Goal: Task Accomplishment & Management: Manage account settings

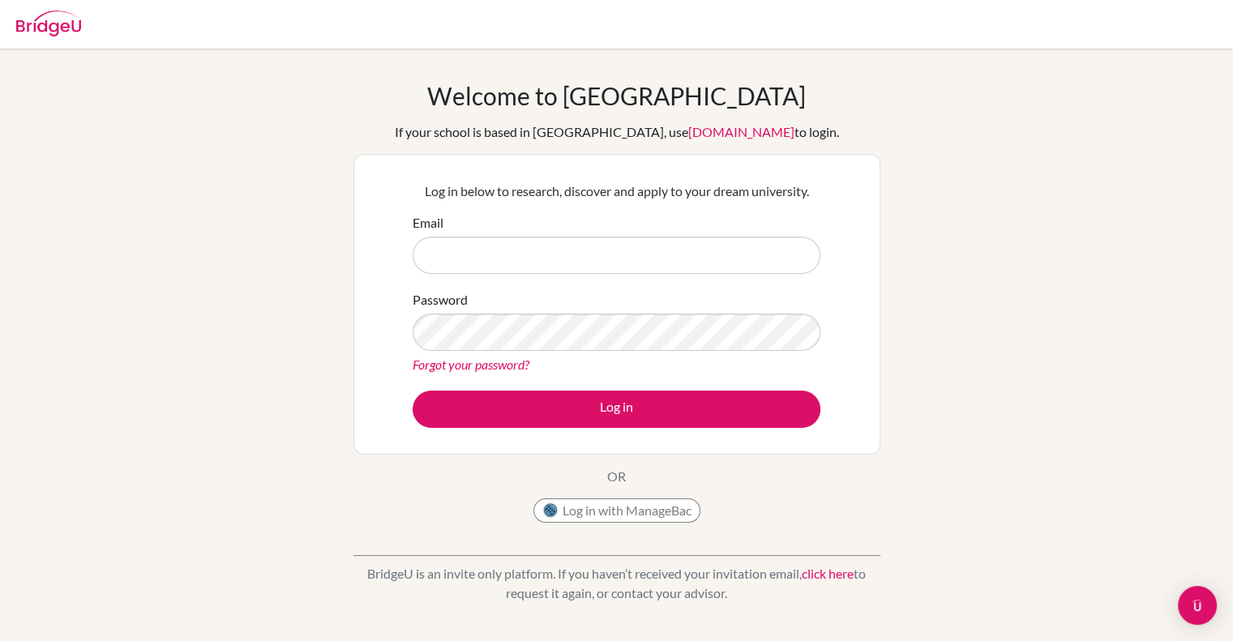
click at [509, 357] on link "Forgot your password?" at bounding box center [470, 364] width 117 height 15
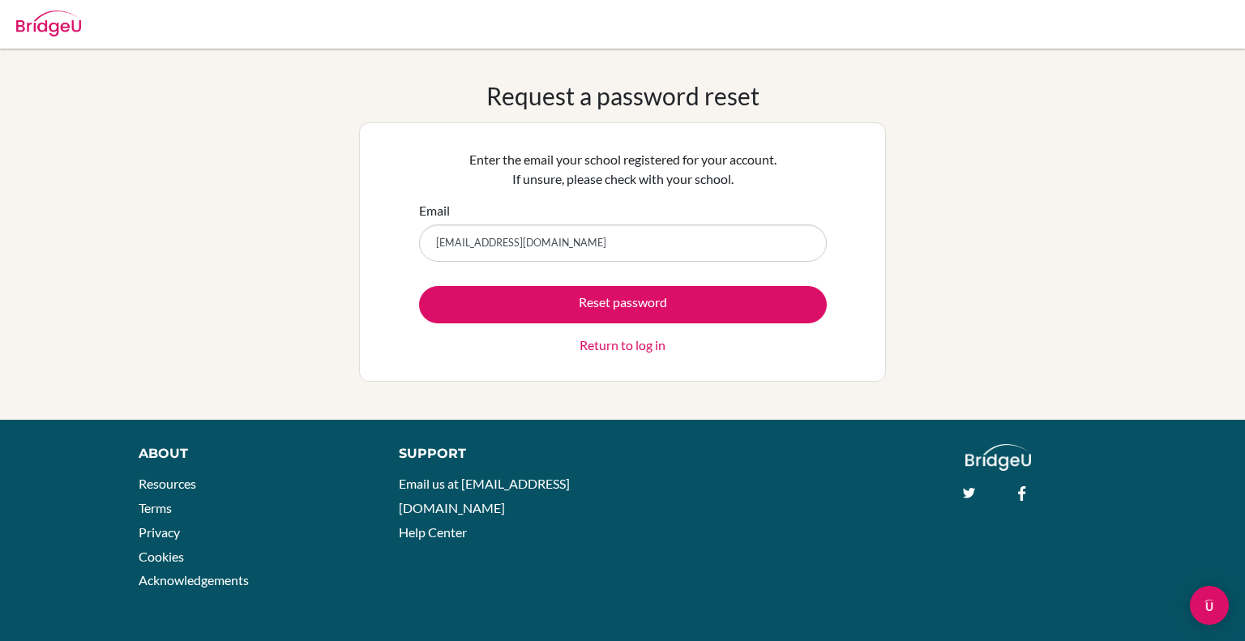
type input "akshatmathur.stu@npsinternational.edu.sg"
click at [419, 286] on button "Reset password" at bounding box center [623, 304] width 408 height 37
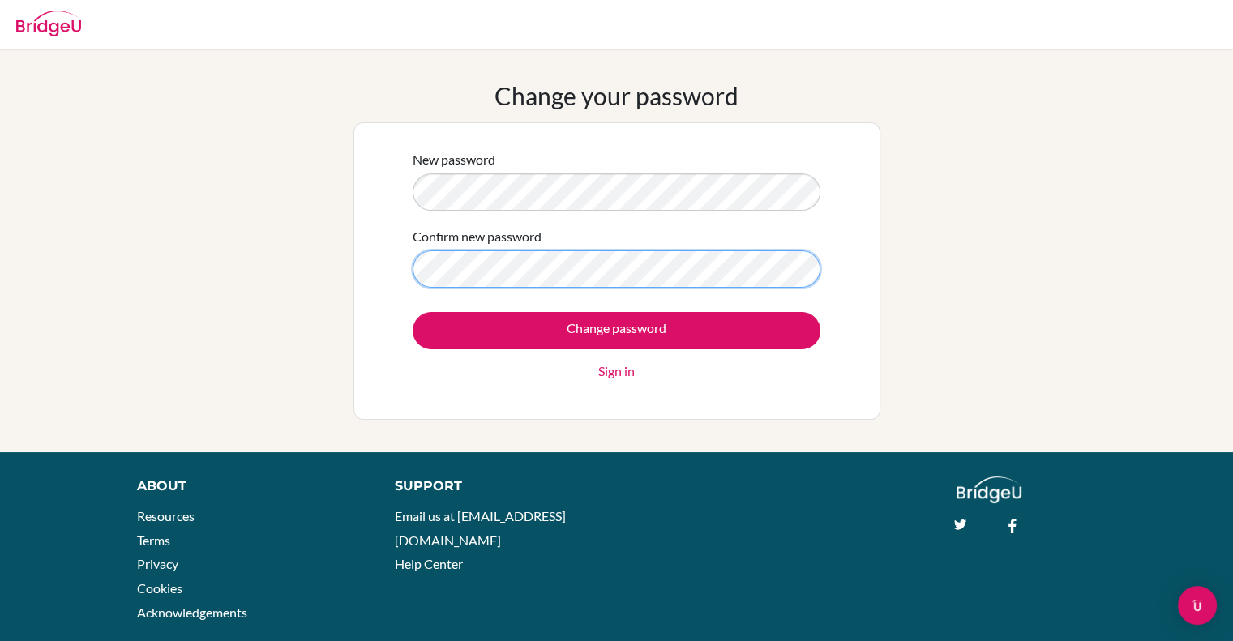
click at [412, 312] on input "Change password" at bounding box center [616, 330] width 408 height 37
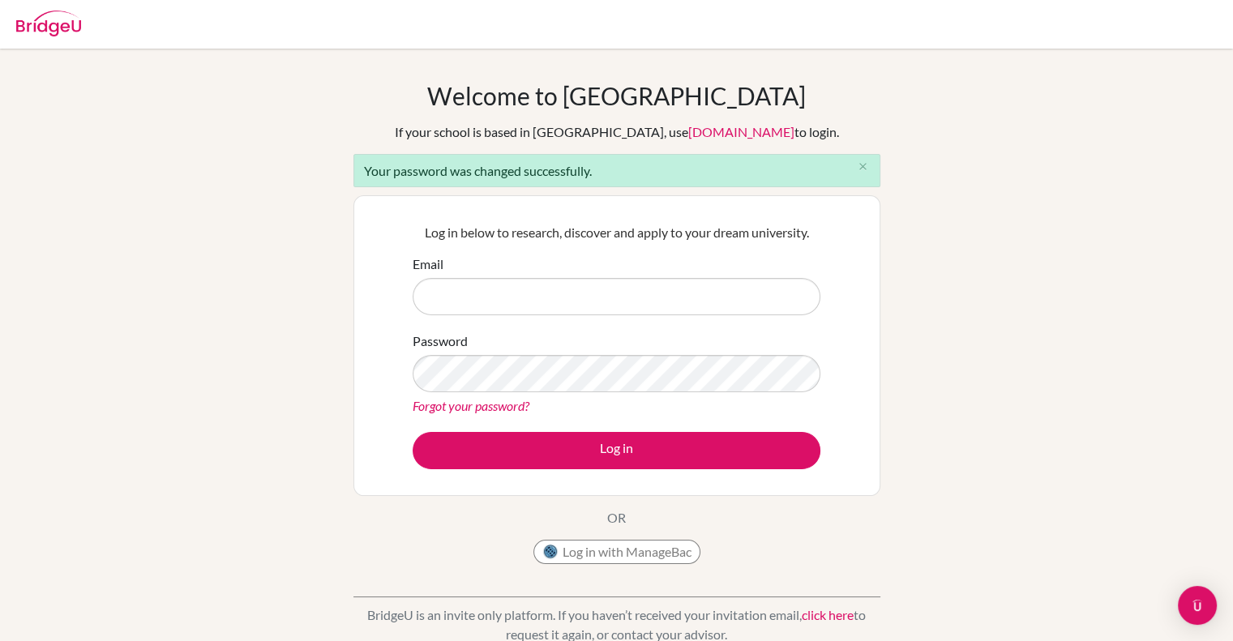
click at [1073, 356] on div "Welcome to BridgeU If your school is based in China, use app.bridge-u.com.cn to…" at bounding box center [616, 366] width 1233 height 571
click at [689, 129] on link "app.bridge-u.com.cn" at bounding box center [741, 131] width 106 height 15
click at [603, 315] on form "Email Password Forgot your password? Log in" at bounding box center [616, 361] width 408 height 215
click at [602, 301] on input "Email" at bounding box center [616, 296] width 408 height 37
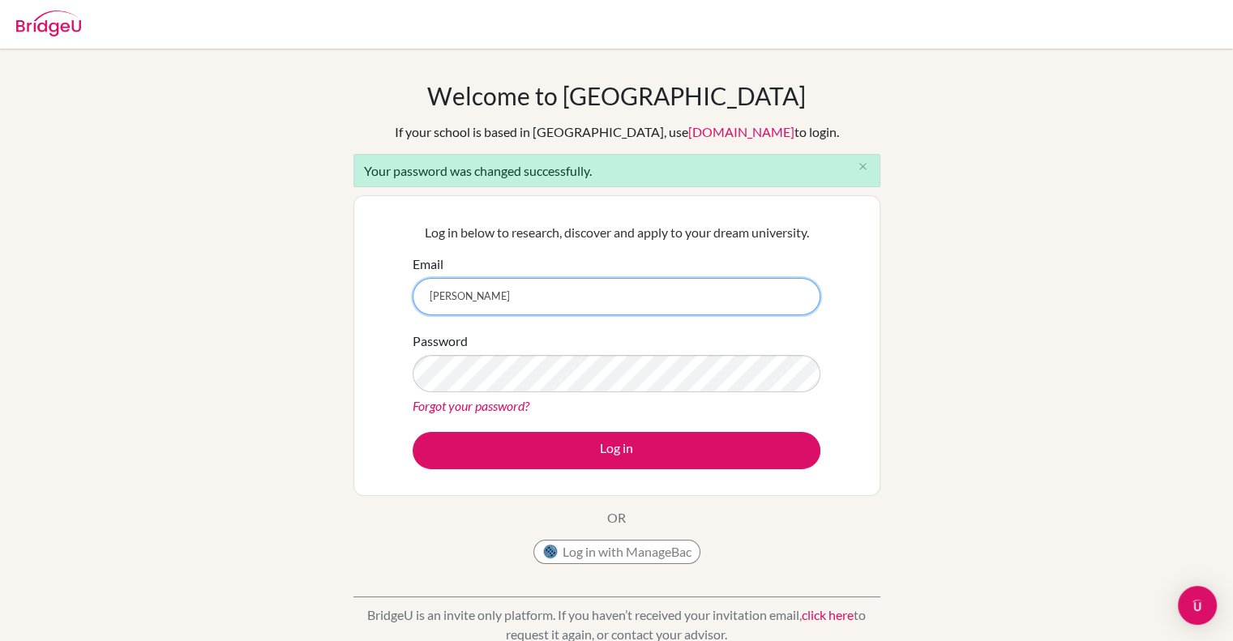
type input "akshatmathur.stu@npsinternational.edu.sg"
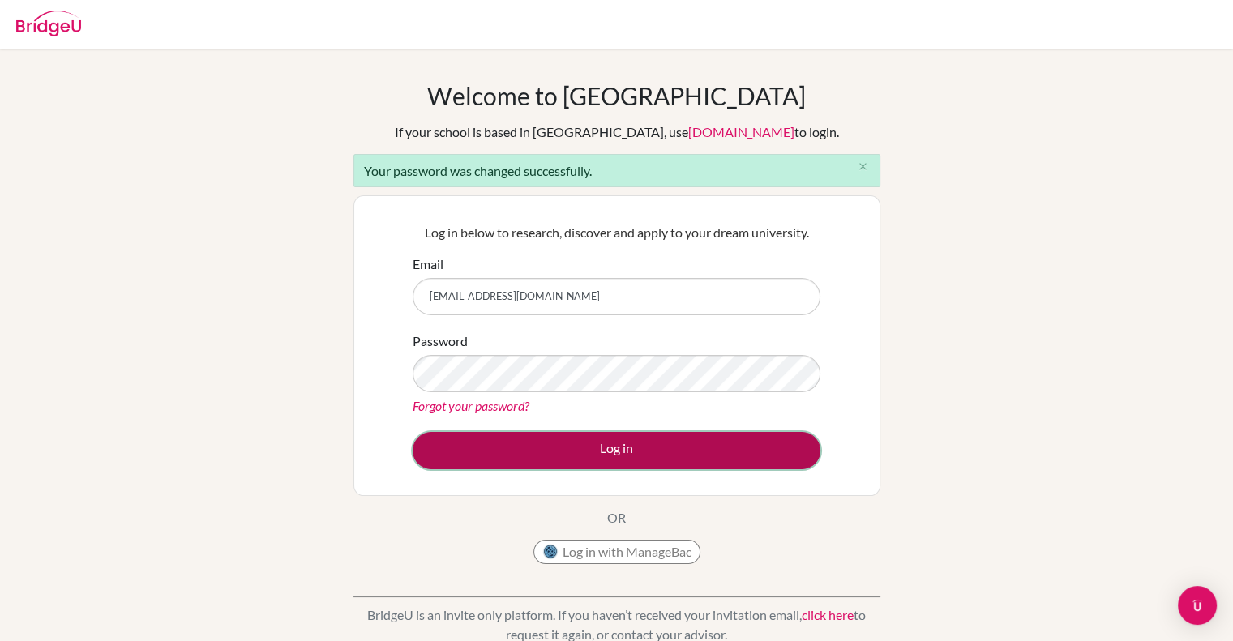
click at [614, 434] on button "Log in" at bounding box center [616, 450] width 408 height 37
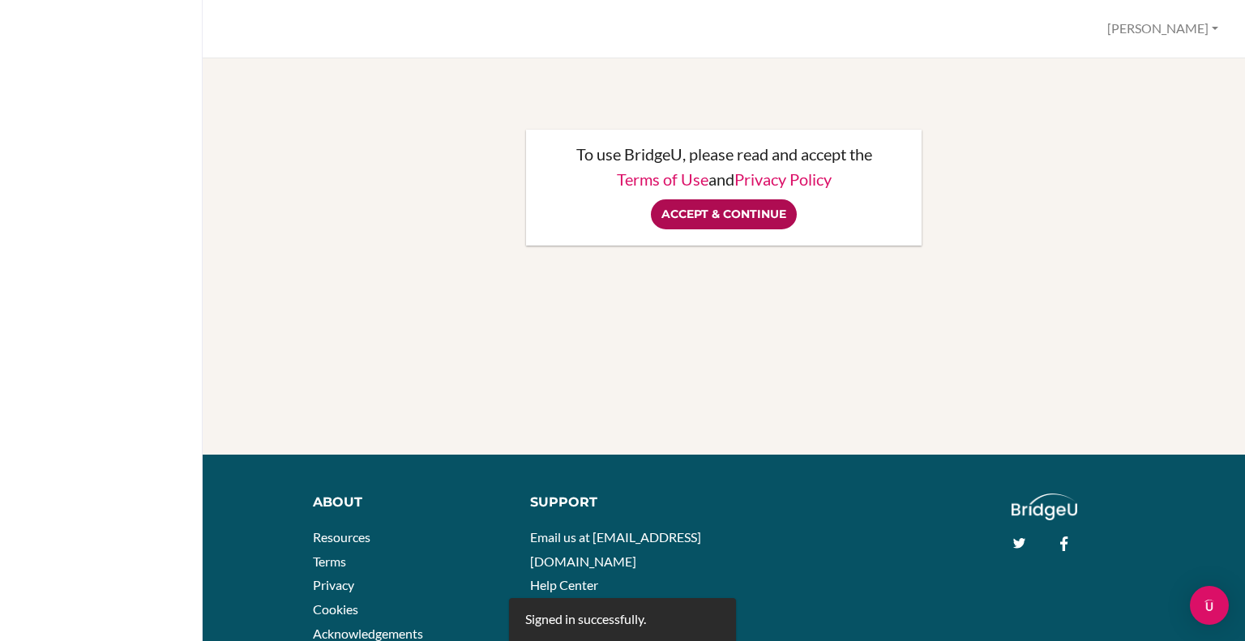
click at [742, 207] on input "Accept & Continue" at bounding box center [724, 214] width 146 height 30
